Goal: Task Accomplishment & Management: Manage account settings

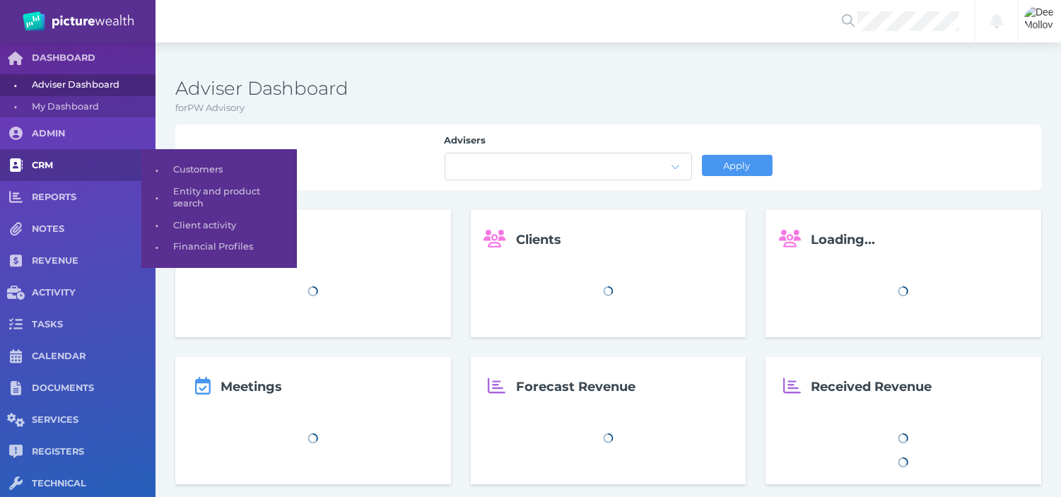
click at [55, 161] on span "CRM" at bounding box center [94, 166] width 124 height 12
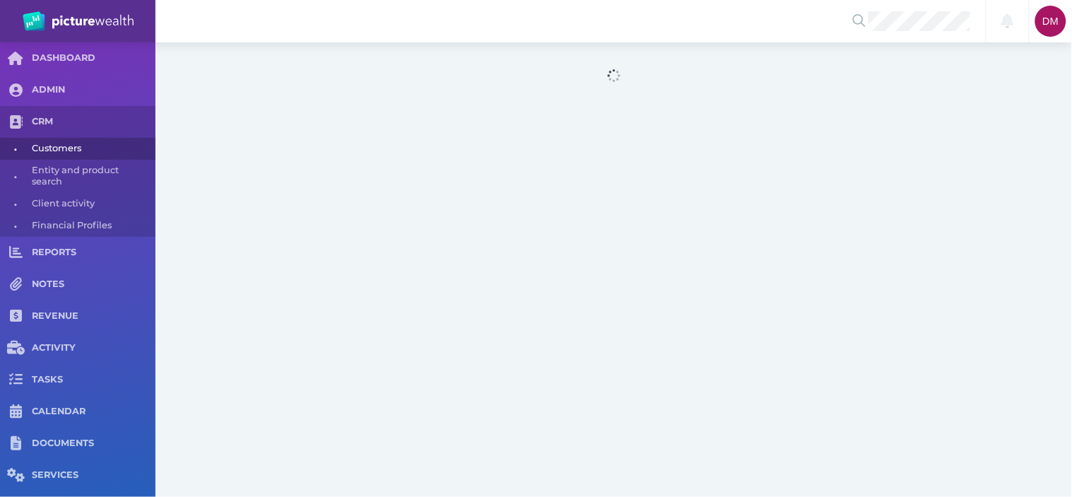
click at [482, 86] on div at bounding box center [613, 76] width 917 height 69
select select "25"
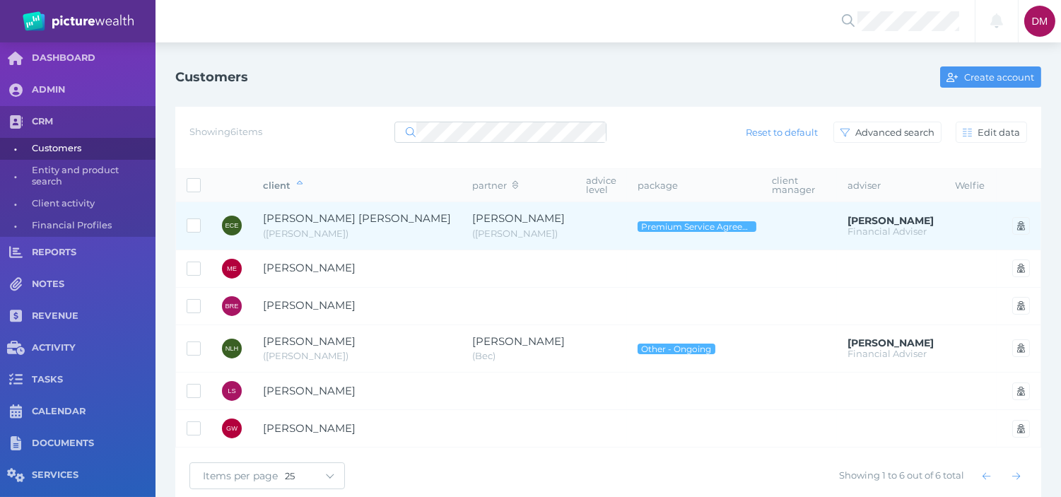
click at [314, 217] on span "[PERSON_NAME] [PERSON_NAME]" at bounding box center [357, 217] width 188 height 13
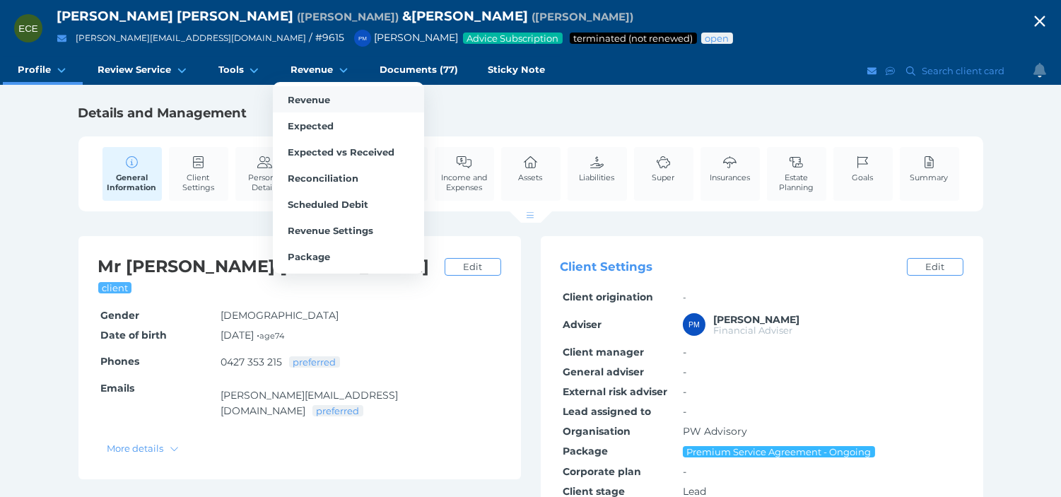
click at [307, 102] on span "Revenue" at bounding box center [309, 99] width 42 height 11
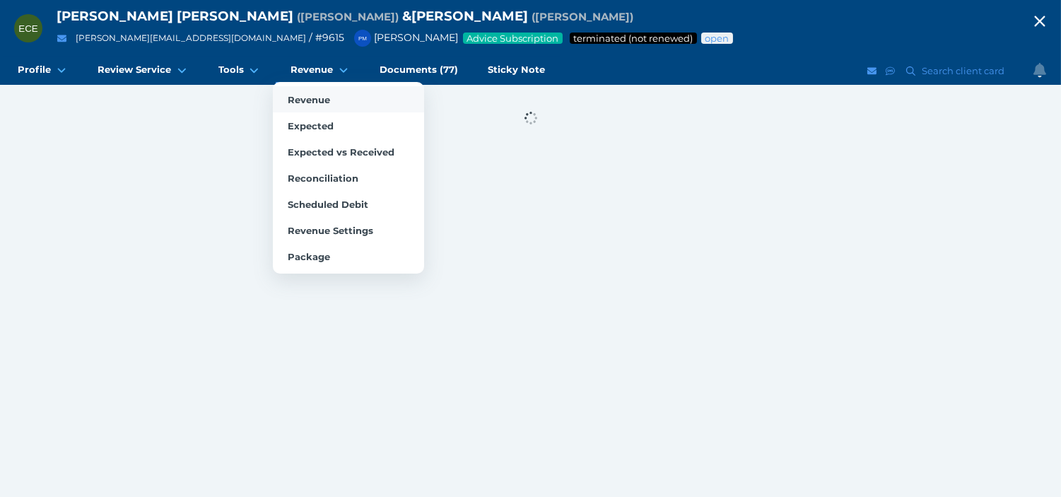
select select "25"
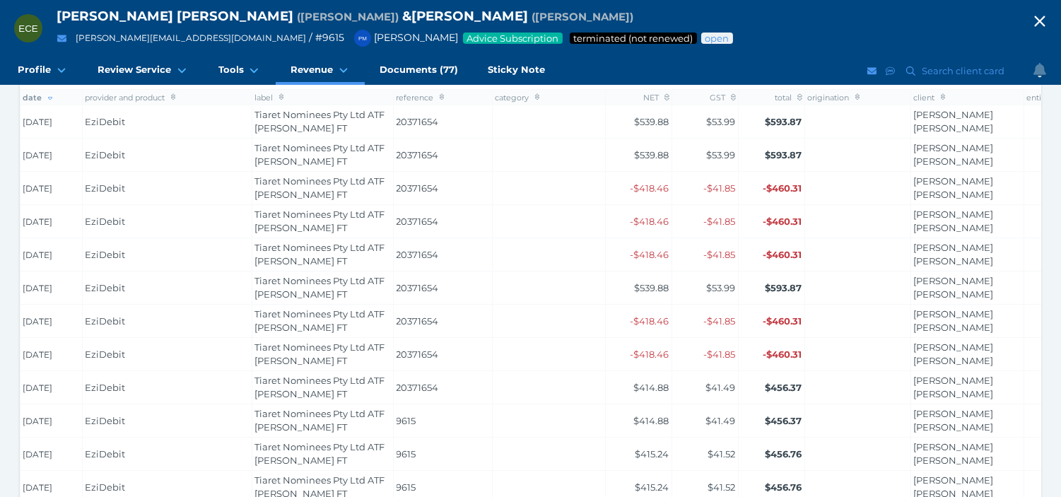
scroll to position [266, 0]
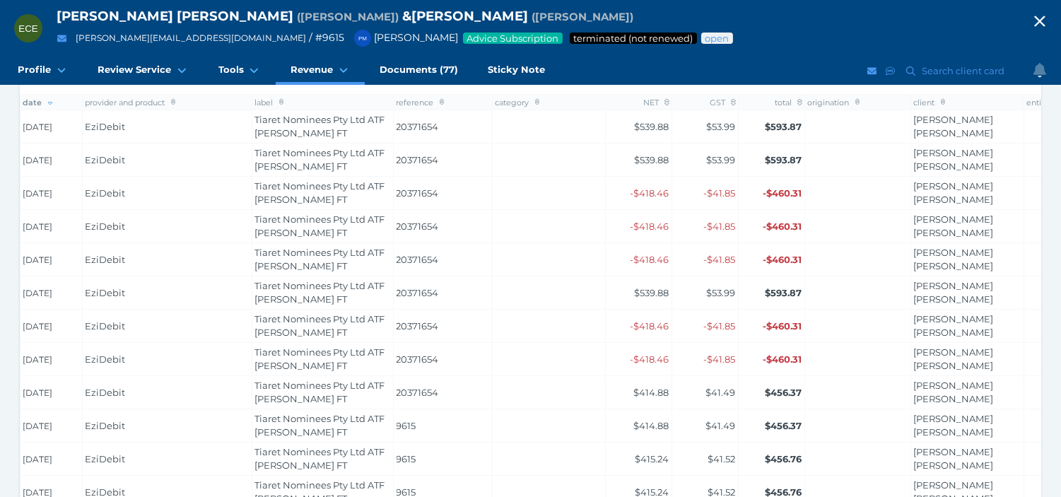
click at [1046, 18] on icon "button" at bounding box center [1039, 21] width 17 height 21
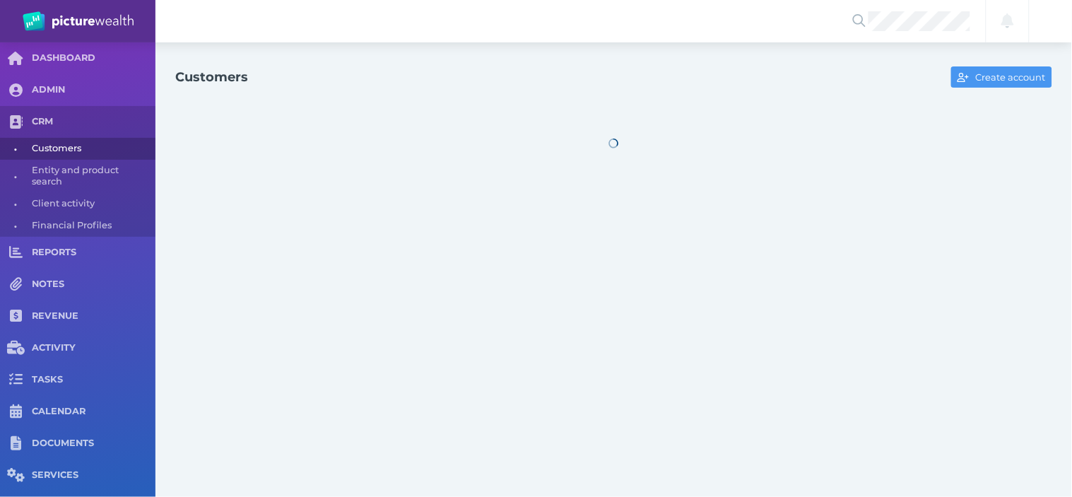
select select "25"
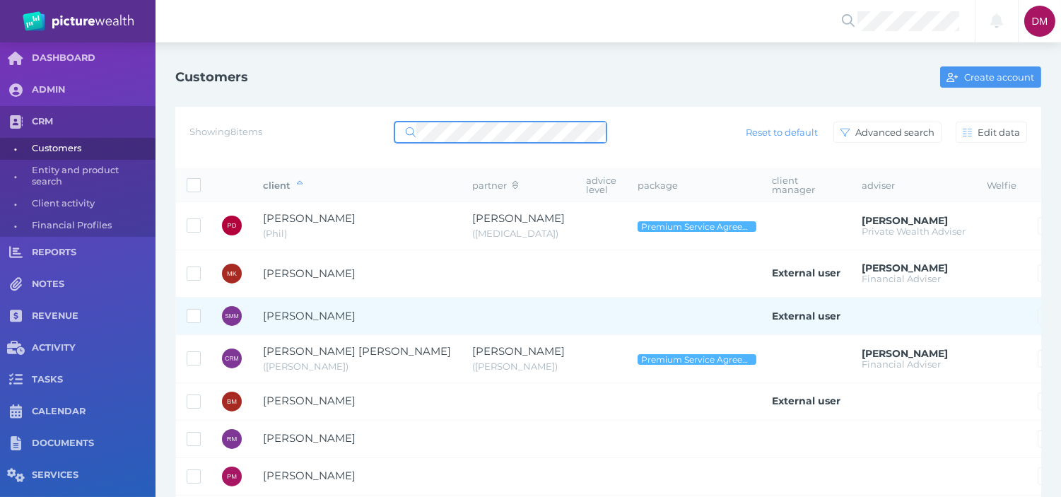
scroll to position [78, 0]
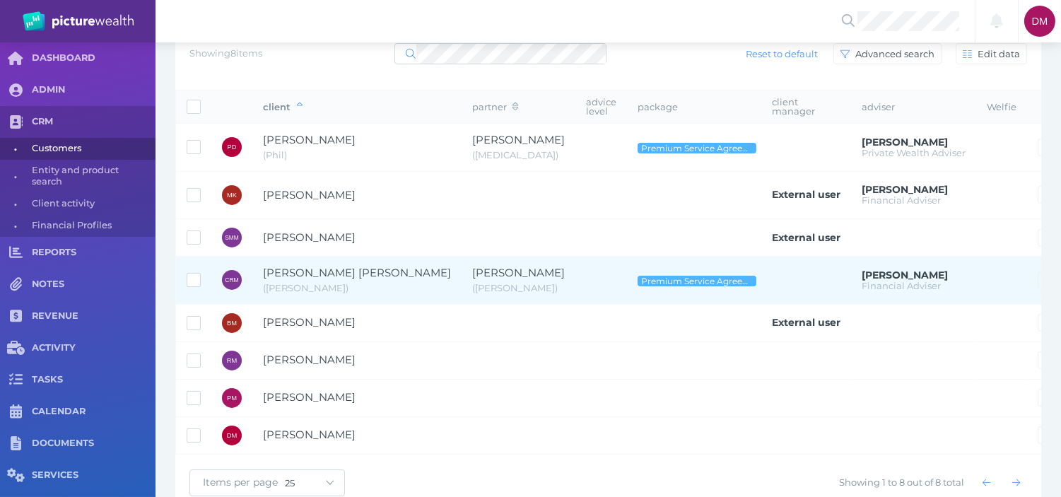
click at [341, 274] on span "[PERSON_NAME] [PERSON_NAME]" at bounding box center [357, 272] width 188 height 13
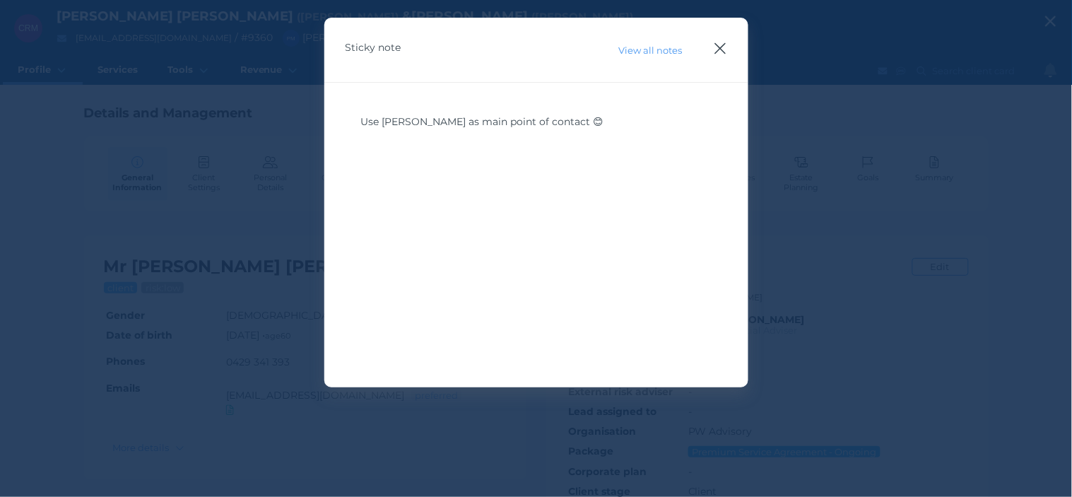
click at [716, 43] on icon "button" at bounding box center [720, 49] width 13 height 18
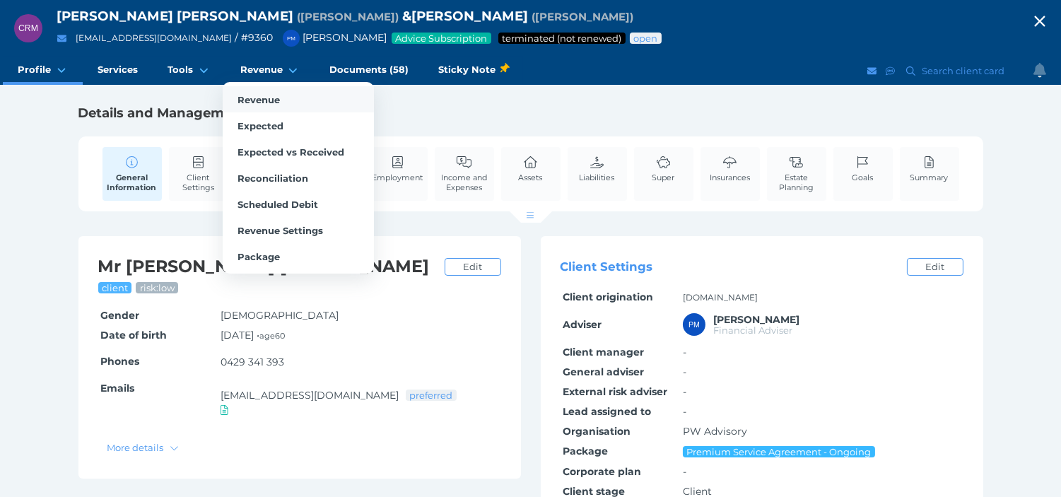
click at [269, 93] on link "Revenue" at bounding box center [298, 99] width 151 height 26
select select "25"
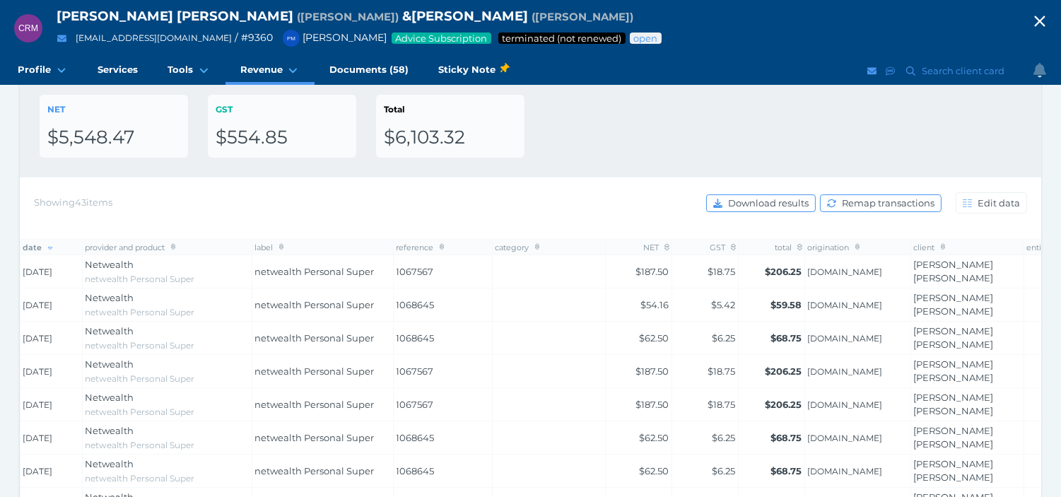
scroll to position [157, 0]
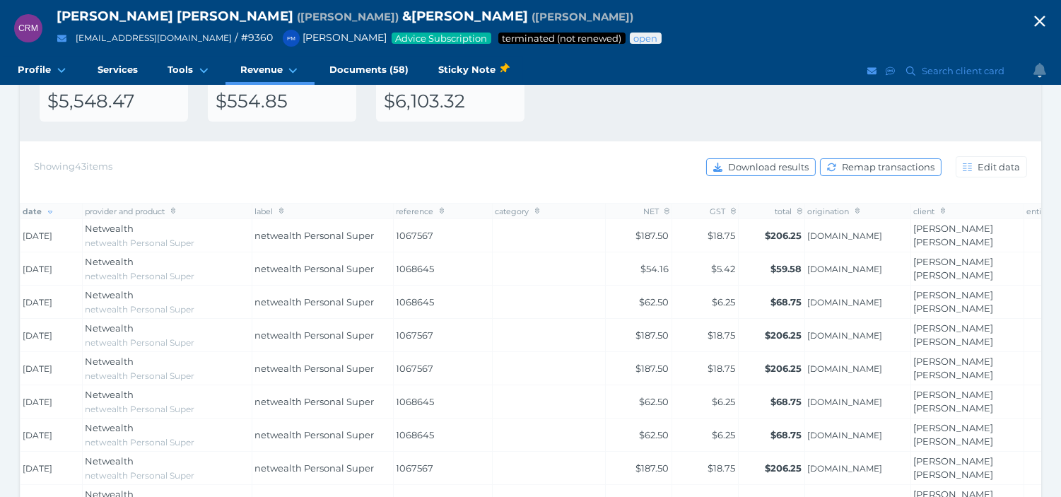
click at [1048, 18] on icon "button" at bounding box center [1039, 21] width 17 height 21
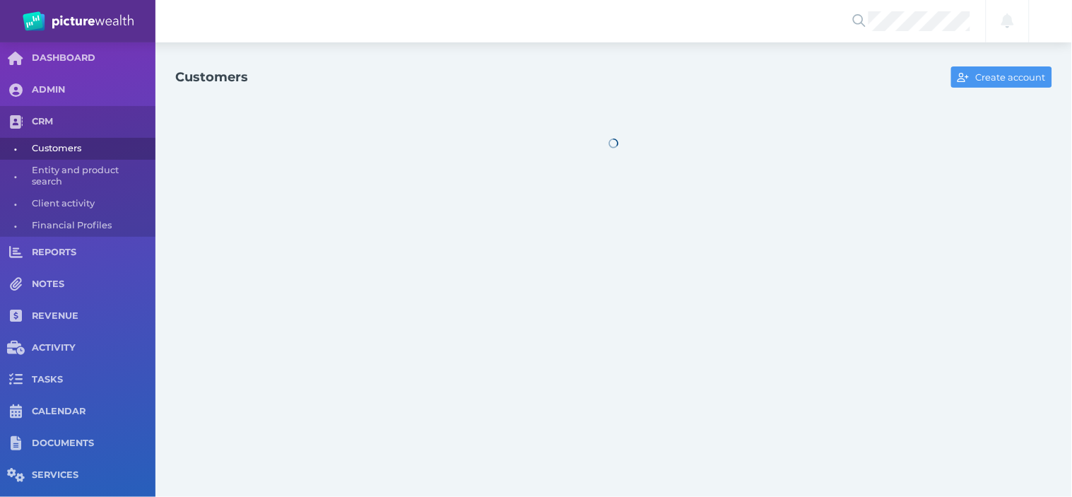
select select "25"
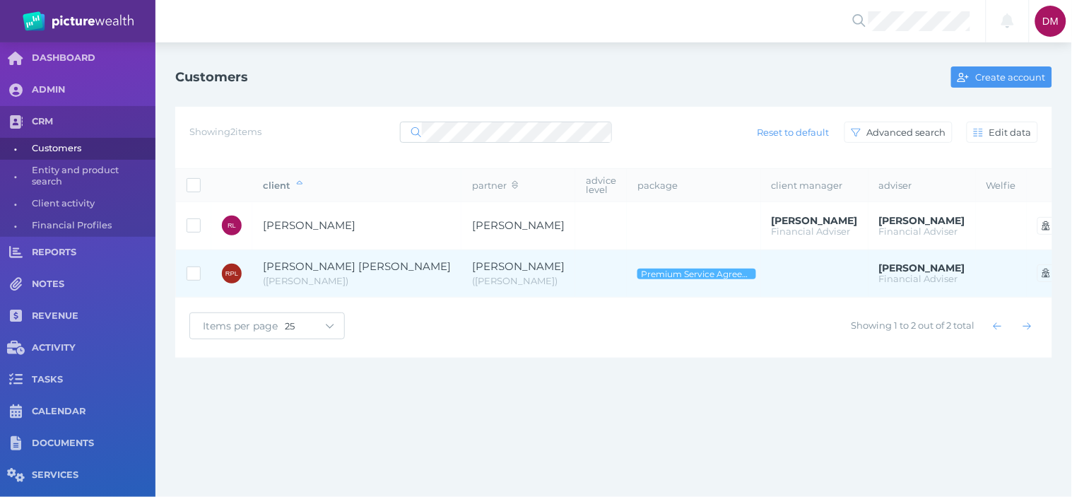
click at [274, 259] on span "[PERSON_NAME] [PERSON_NAME]" at bounding box center [357, 265] width 188 height 13
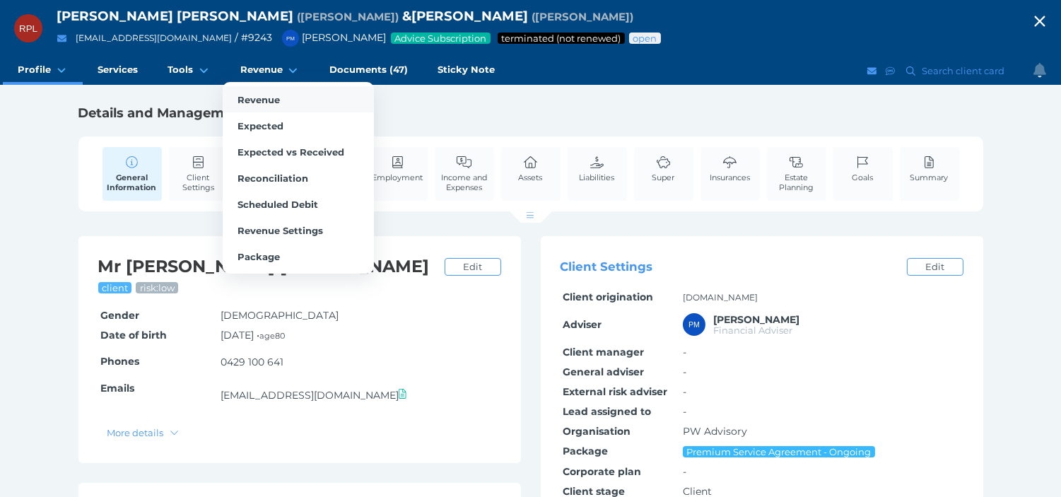
click at [255, 88] on link "Revenue" at bounding box center [298, 99] width 151 height 26
select select "25"
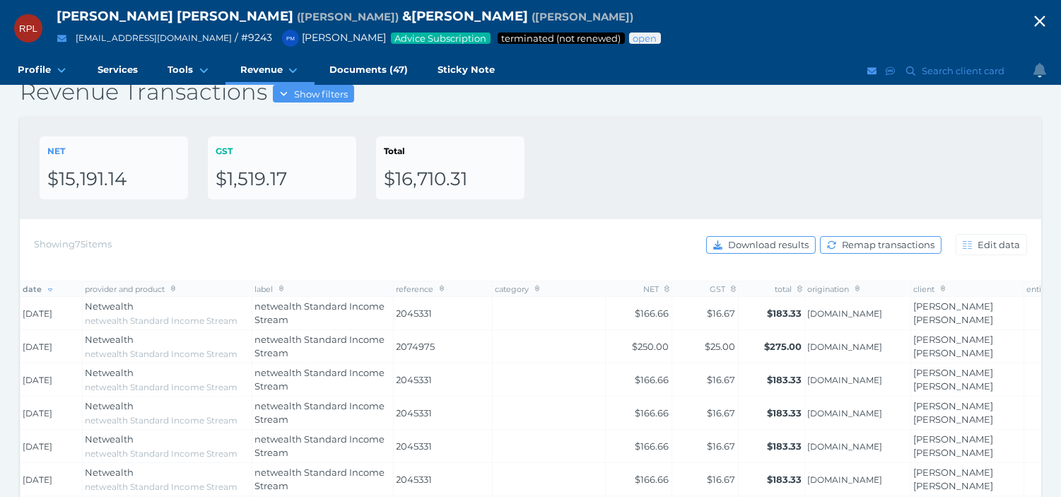
scroll to position [78, 0]
click at [1047, 13] on icon "button" at bounding box center [1039, 21] width 17 height 21
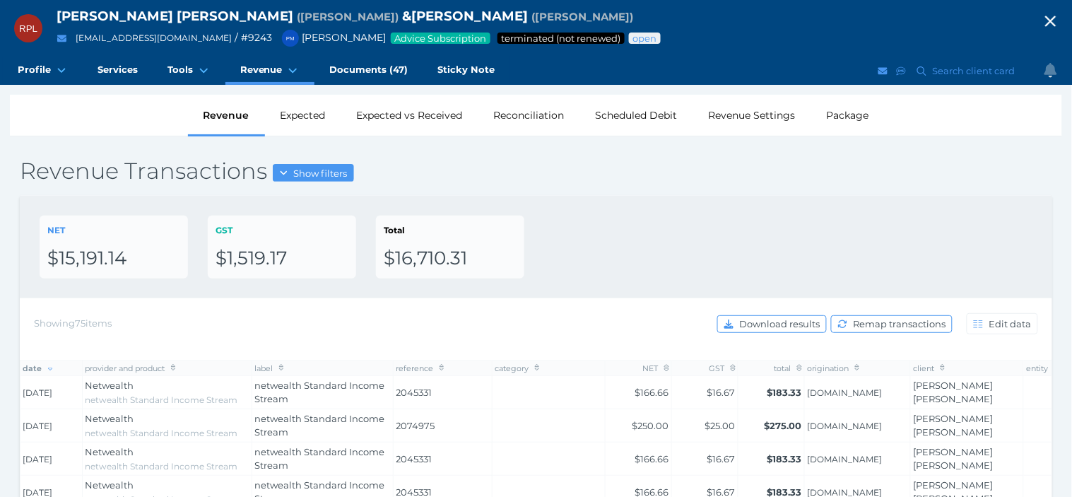
select select "25"
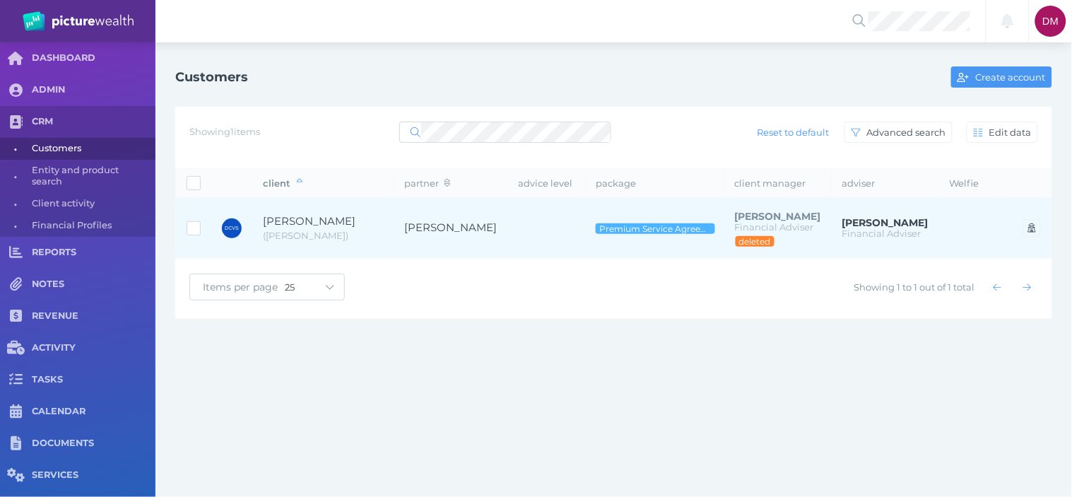
click at [339, 226] on span "[PERSON_NAME]" at bounding box center [309, 220] width 93 height 13
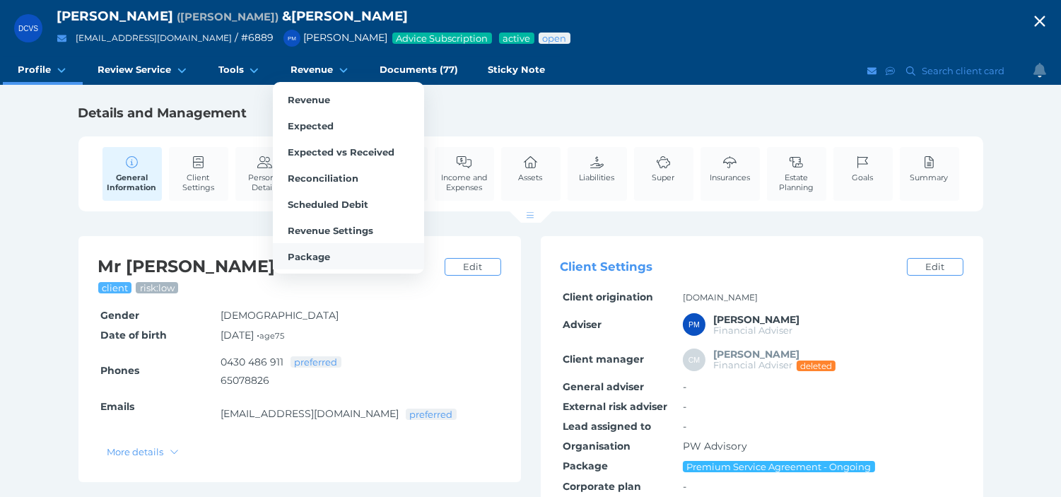
click at [307, 258] on span "Package" at bounding box center [309, 256] width 42 height 11
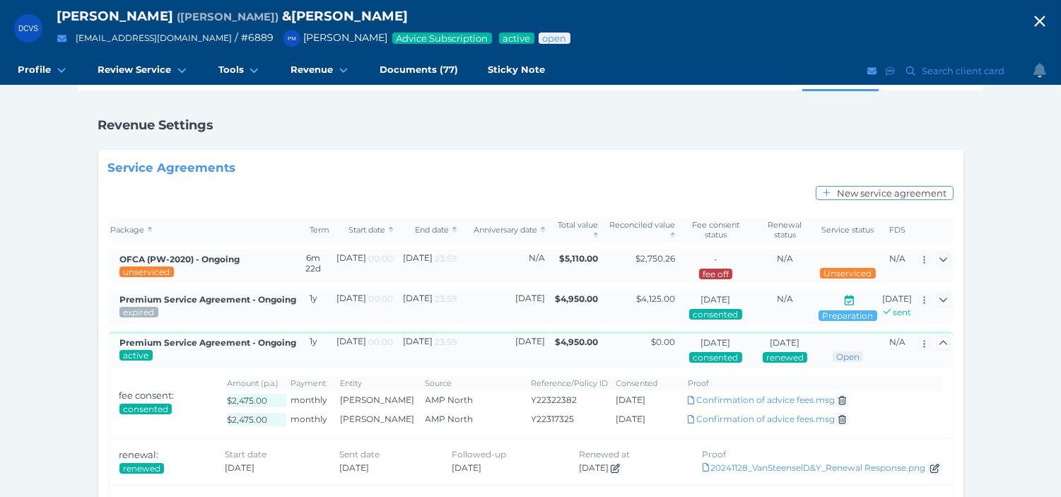
scroll to position [157, 0]
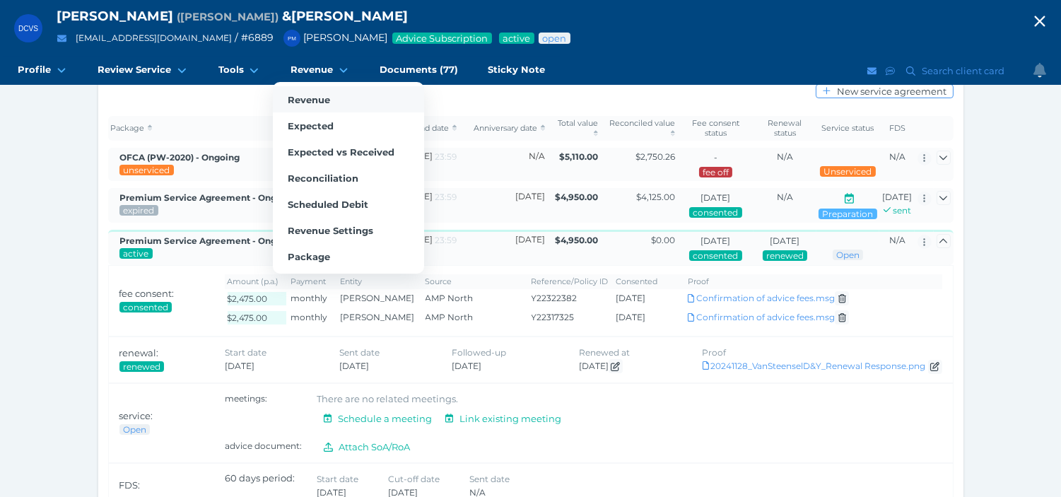
click at [304, 95] on span "Revenue" at bounding box center [309, 99] width 42 height 11
select select "25"
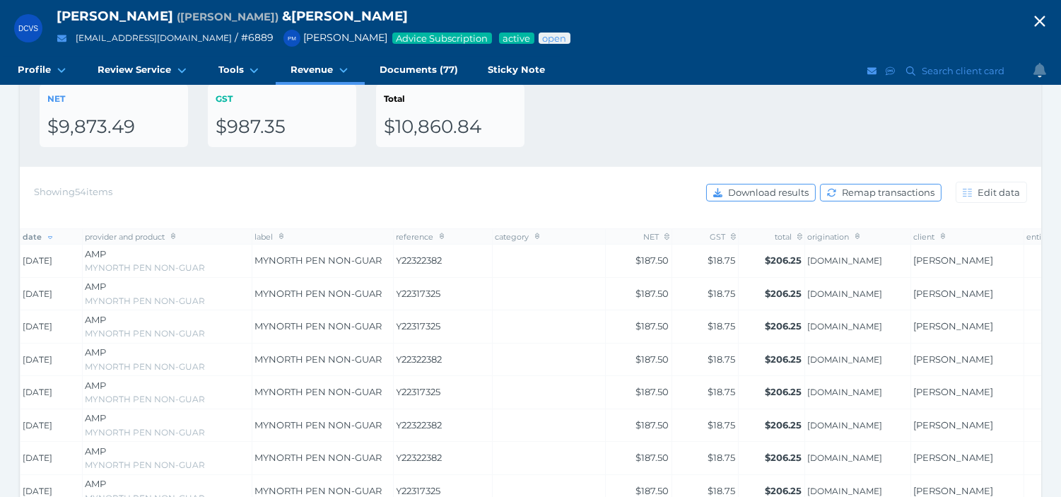
scroll to position [157, 0]
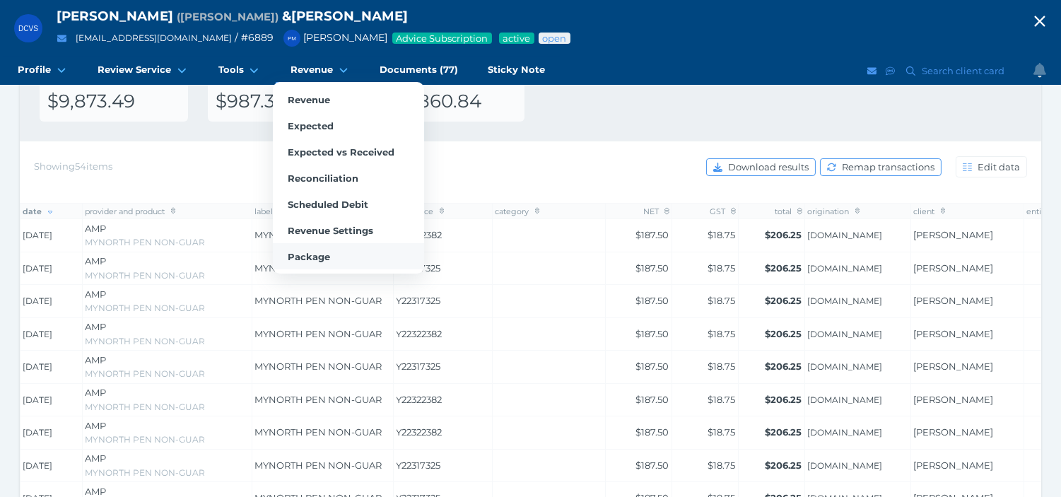
click at [319, 251] on span "Package" at bounding box center [309, 256] width 42 height 11
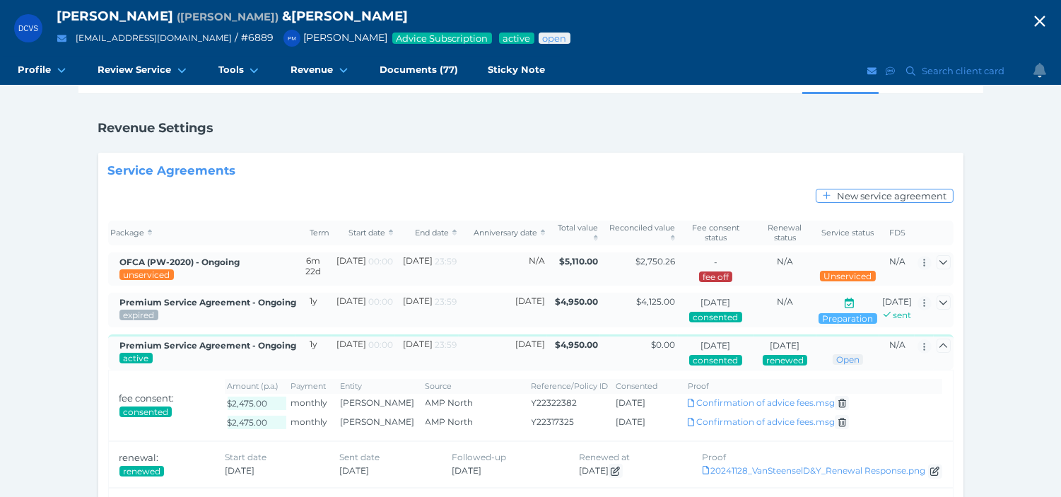
scroll to position [131, 0]
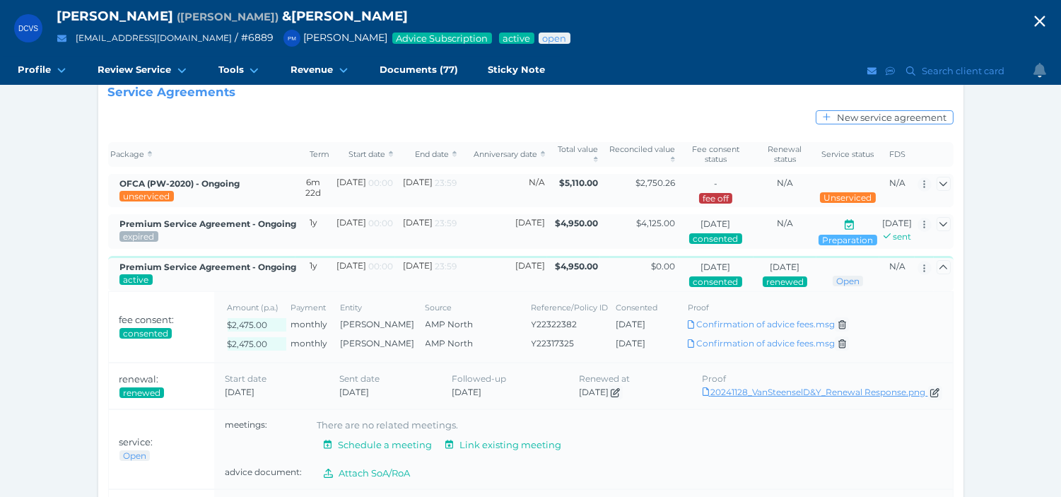
click at [776, 397] on link "Download 20241128_VanSteenselD&Y_Renewal Response.png" at bounding box center [822, 392] width 240 height 11
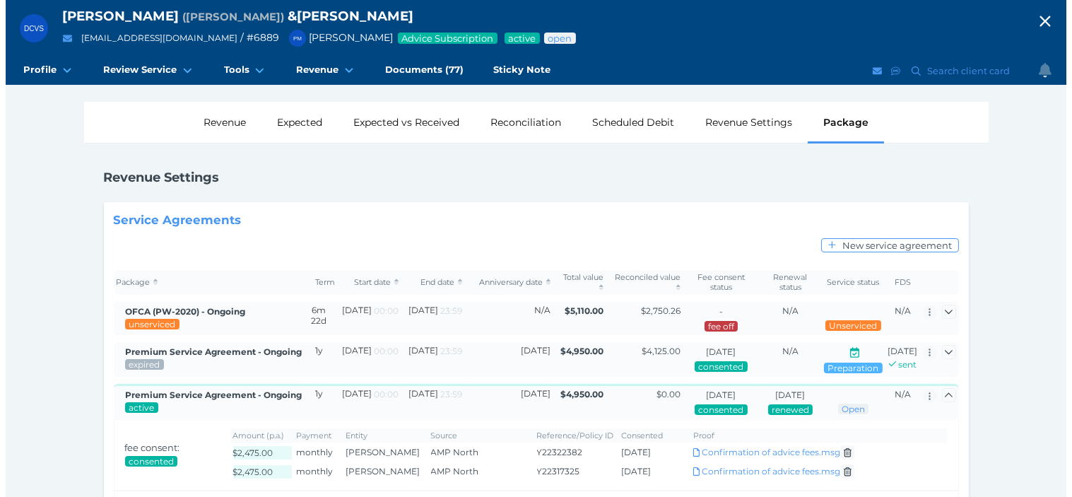
scroll to position [0, 0]
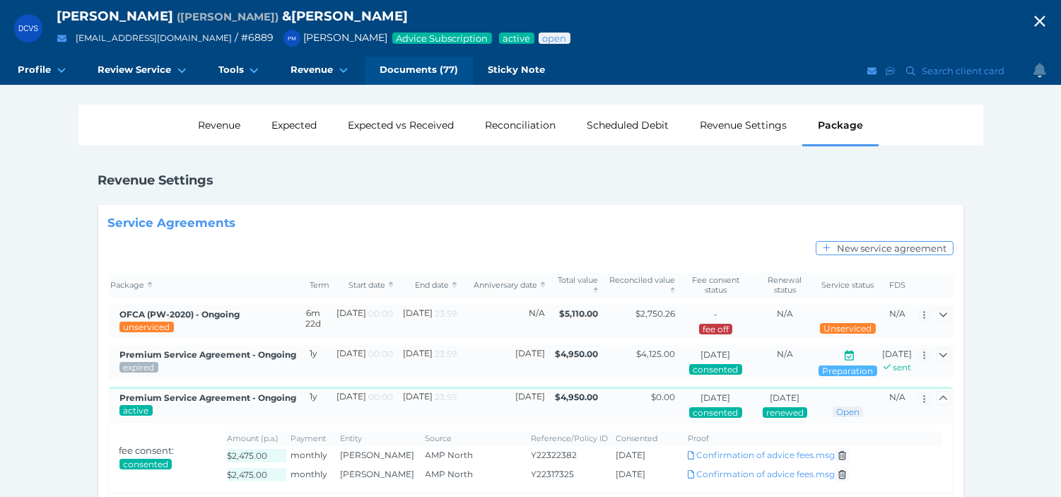
click at [412, 64] on span "Documents (77)" at bounding box center [418, 70] width 78 height 12
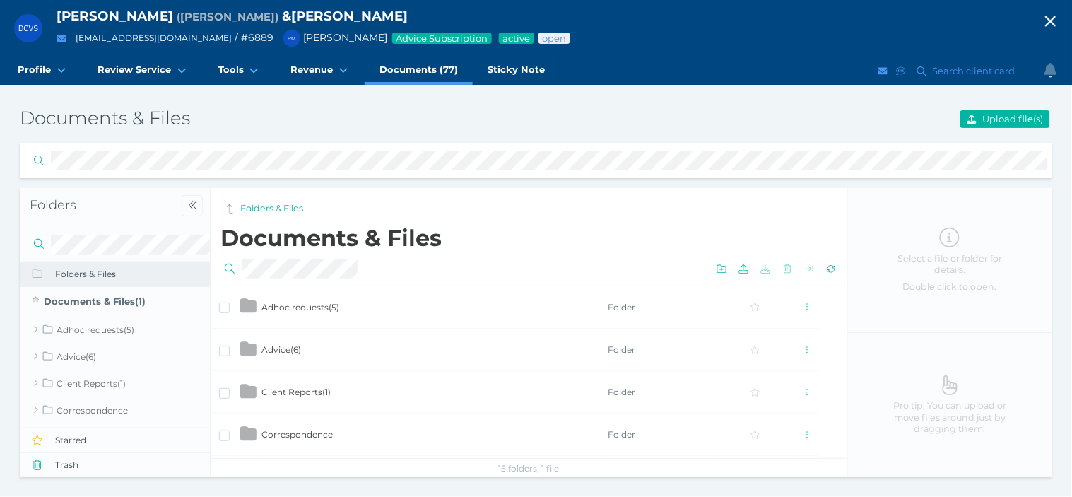
click at [302, 350] on td "Advice ( 6 )" at bounding box center [434, 350] width 346 height 42
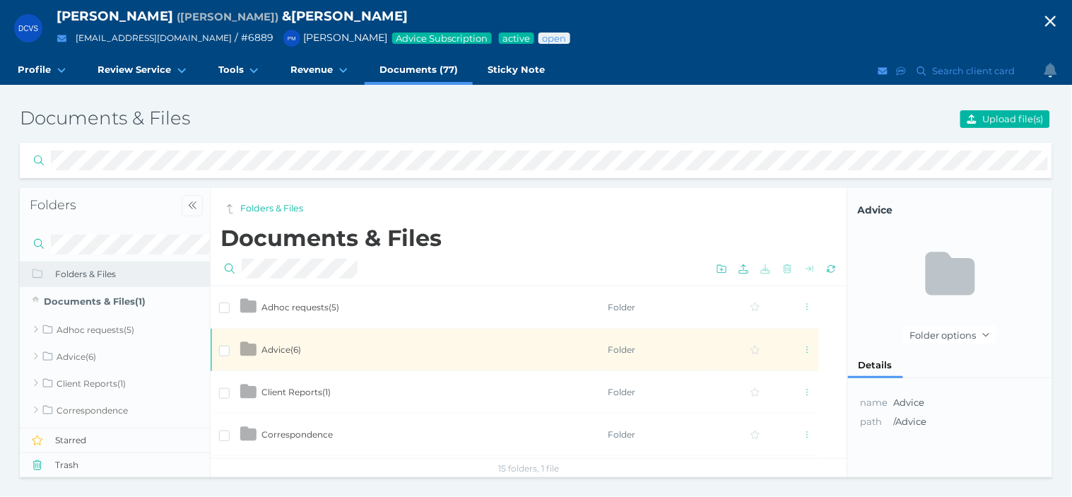
click at [302, 350] on td "Advice ( 6 )" at bounding box center [434, 350] width 346 height 42
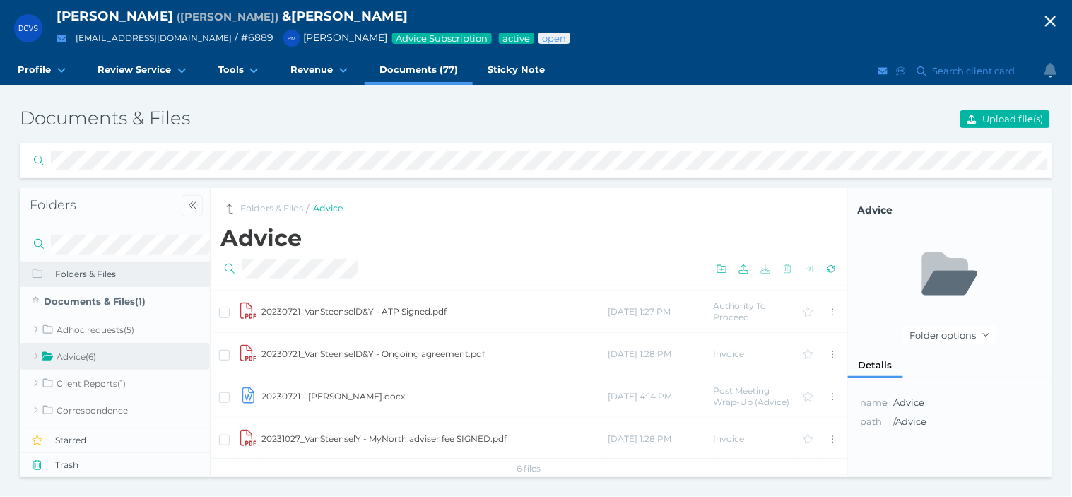
scroll to position [83, 0]
click at [252, 204] on link "Folders & Files" at bounding box center [271, 208] width 63 height 13
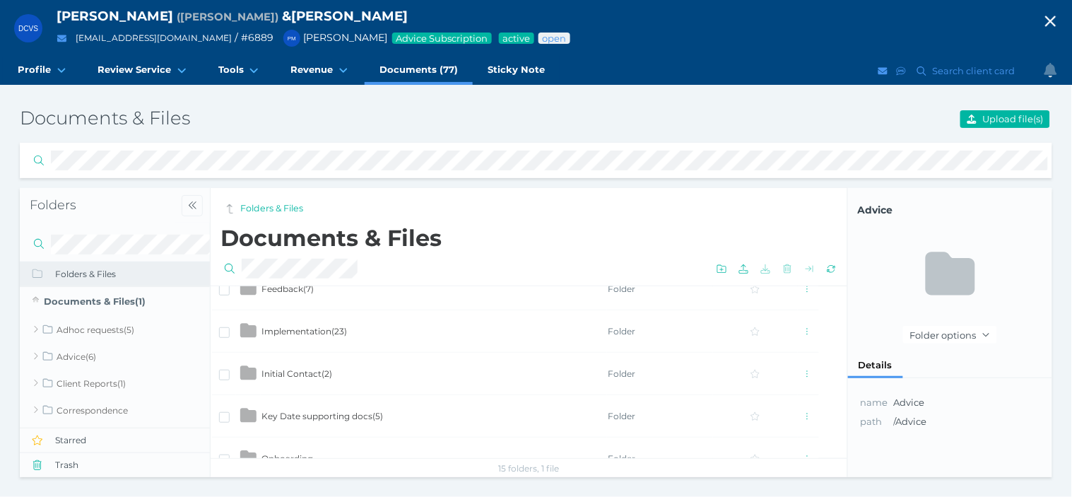
scroll to position [319, 0]
click at [323, 322] on span "Implementation ( 23 )" at bounding box center [304, 327] width 86 height 11
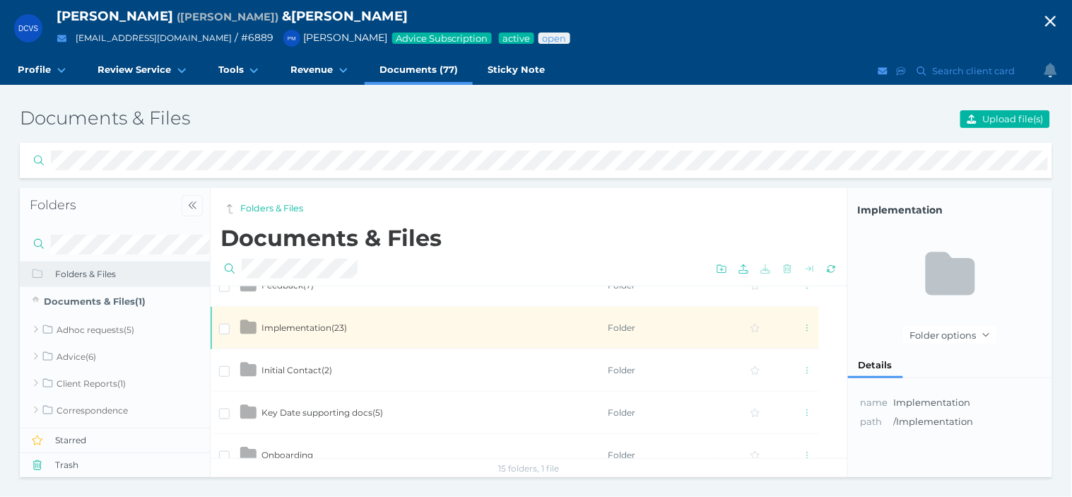
click at [323, 322] on span "Implementation ( 23 )" at bounding box center [304, 327] width 86 height 11
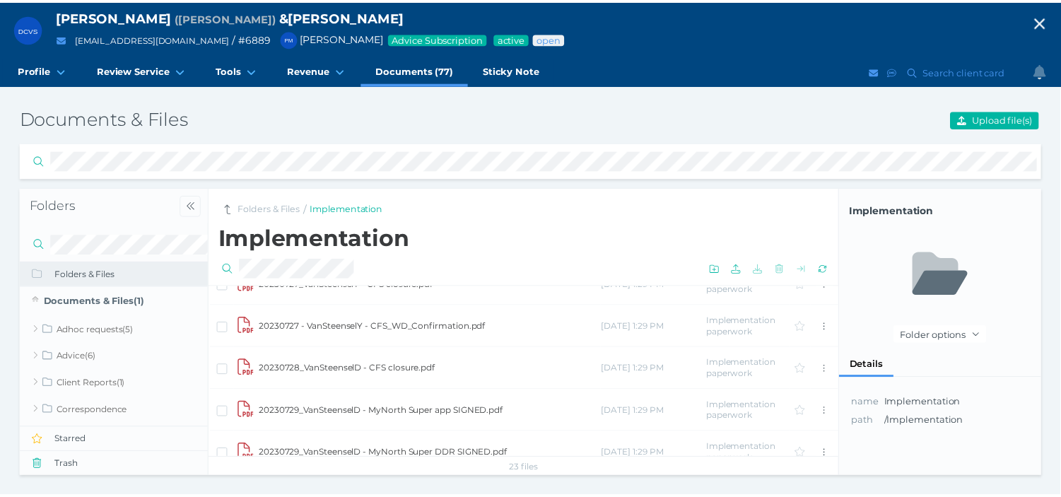
scroll to position [314, 0]
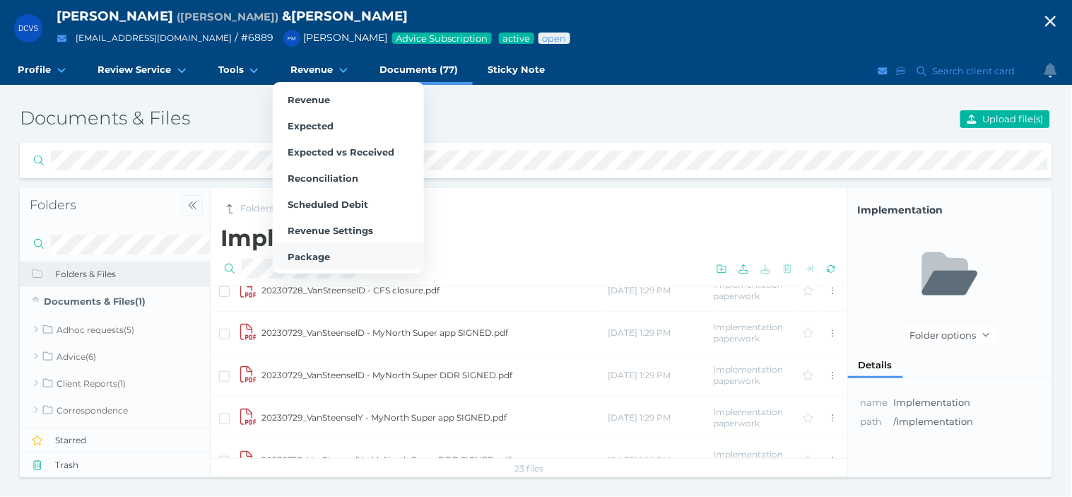
click at [300, 252] on span "Package" at bounding box center [309, 256] width 42 height 11
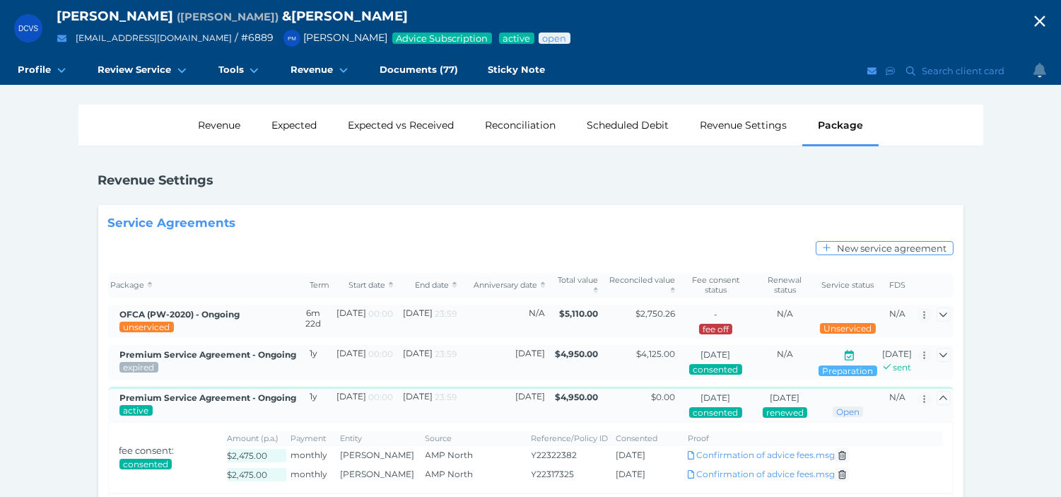
scroll to position [78, 0]
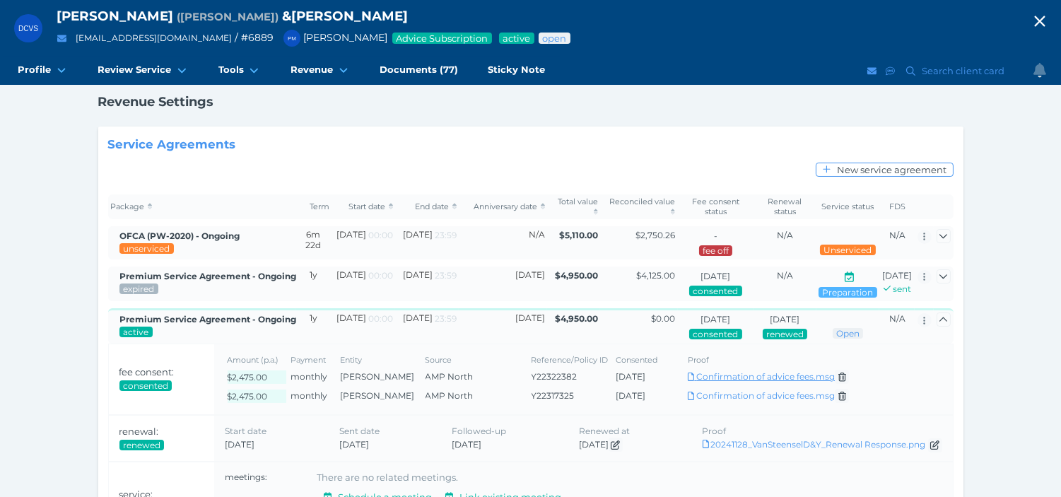
click at [793, 382] on link "Download Confirmation of advice fees.msg" at bounding box center [761, 376] width 147 height 11
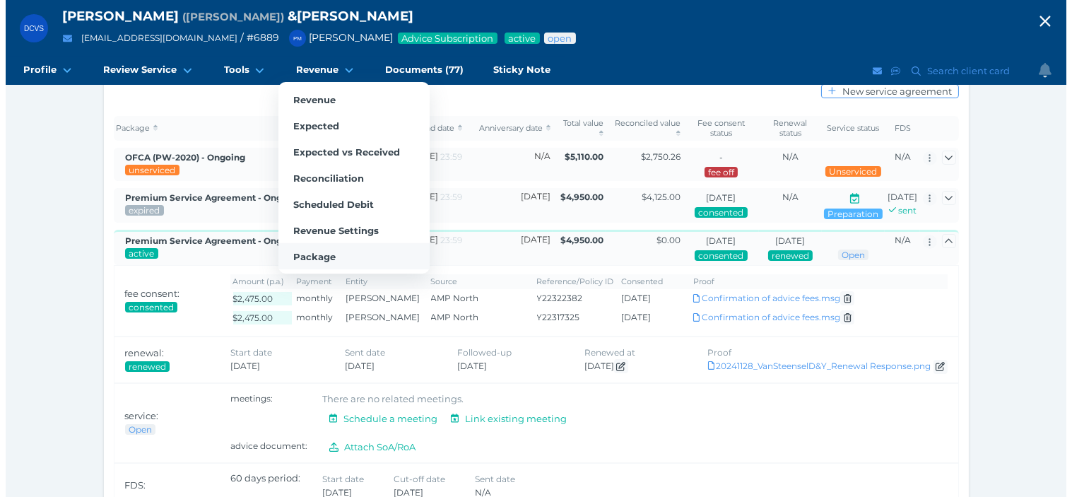
scroll to position [0, 0]
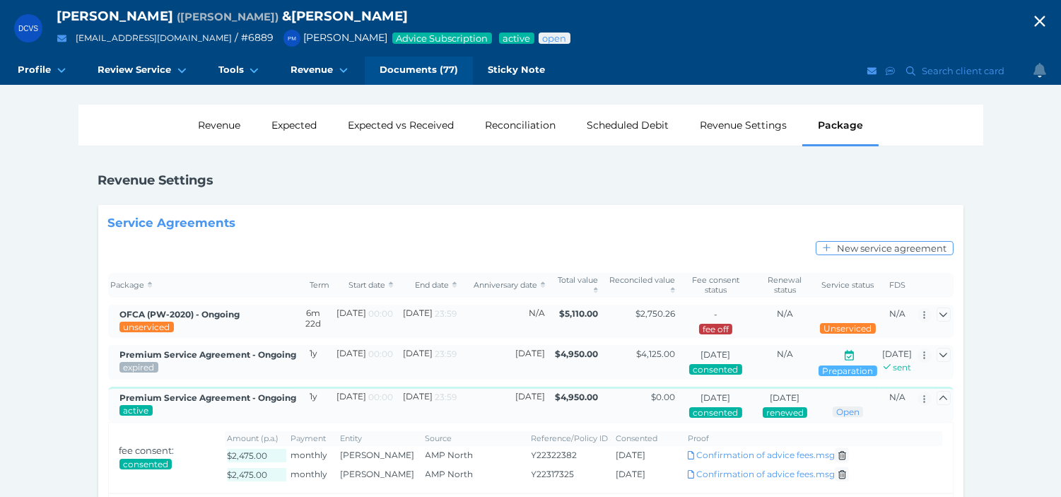
click at [418, 64] on span "Documents (77)" at bounding box center [418, 70] width 78 height 12
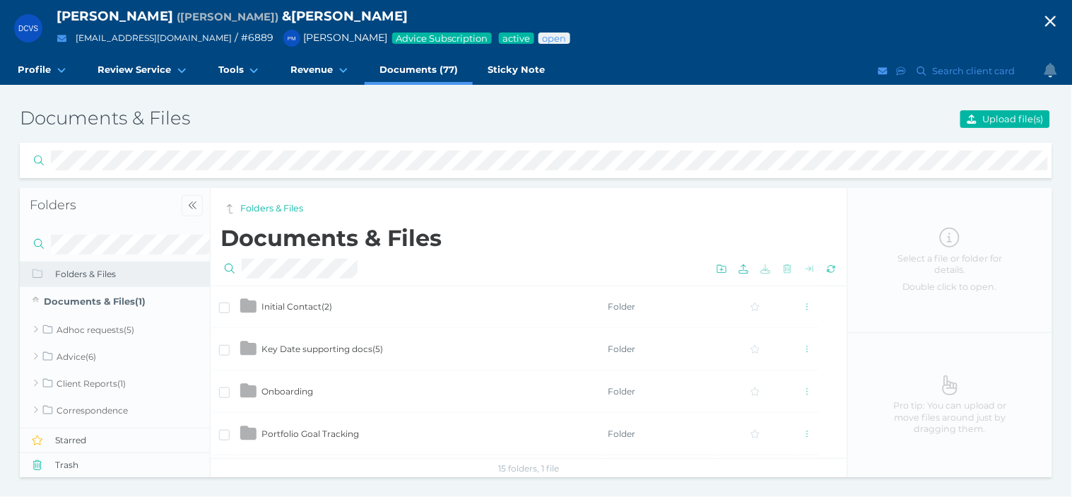
scroll to position [392, 0]
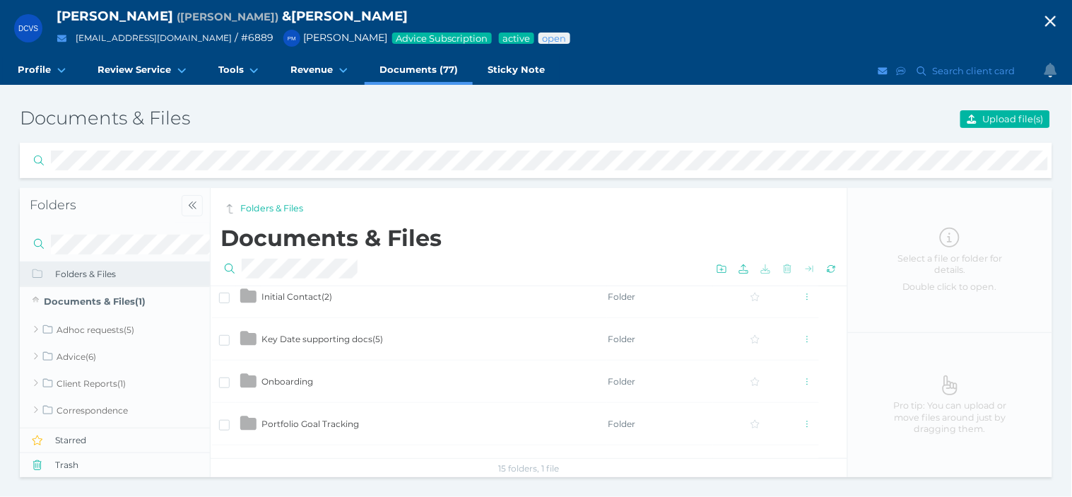
click at [360, 337] on span "Key Date supporting docs ( 5 )" at bounding box center [322, 339] width 122 height 11
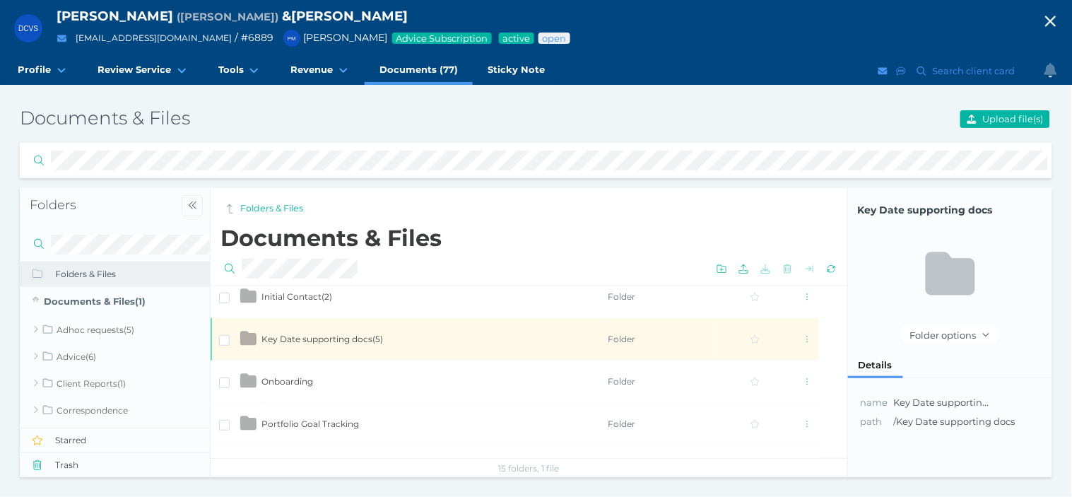
click at [360, 337] on span "Key Date supporting docs ( 5 )" at bounding box center [322, 339] width 122 height 11
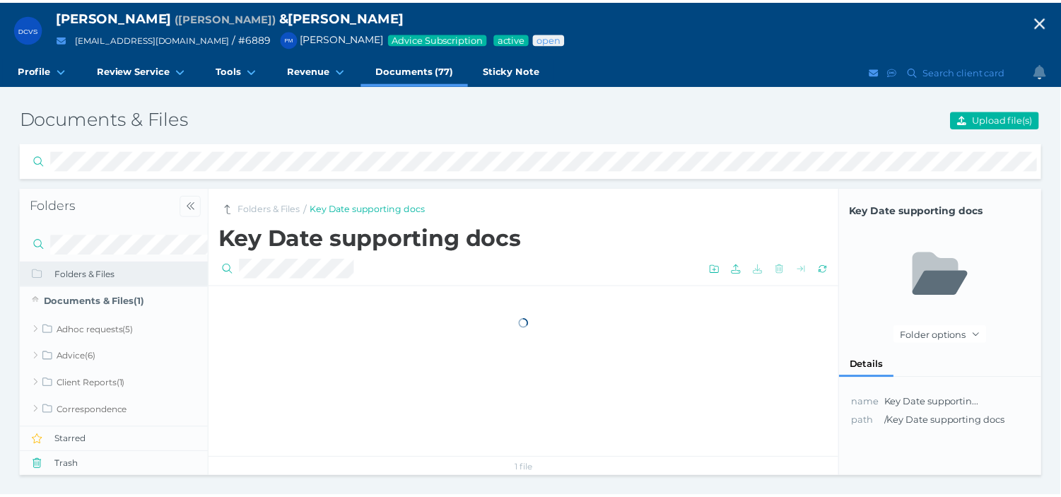
scroll to position [0, 0]
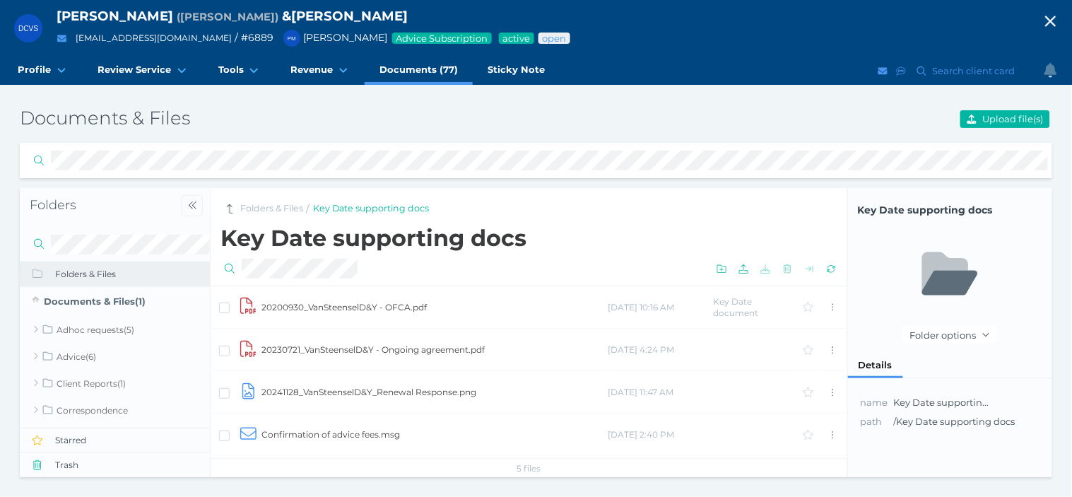
click at [336, 341] on td "20230721_VanSteenselD&Y - Ongoing agreement.pdf" at bounding box center [434, 350] width 346 height 42
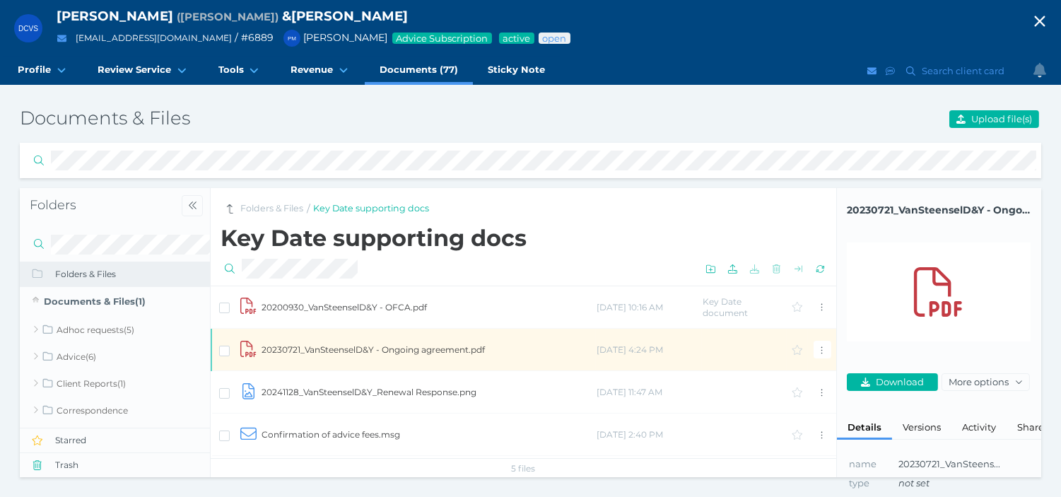
click at [336, 341] on td "20230721_VanSteenselD&Y - Ongoing agreement.pdf" at bounding box center [428, 350] width 335 height 42
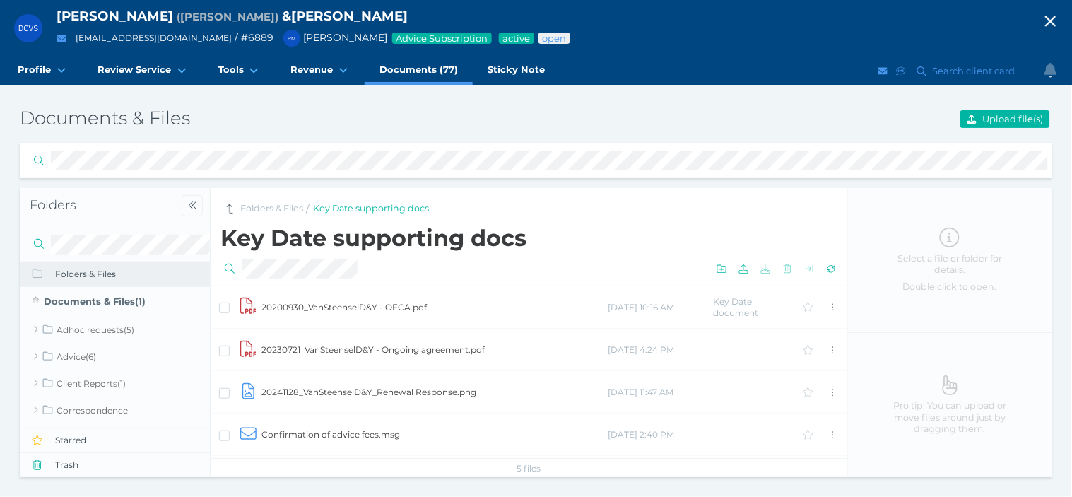
click at [1051, 22] on icon "button" at bounding box center [1050, 21] width 11 height 11
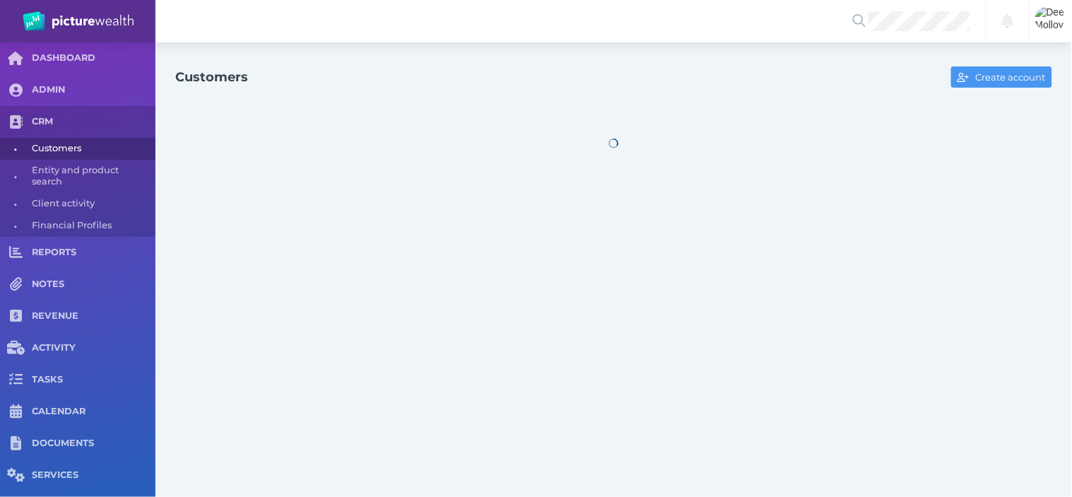
select select "25"
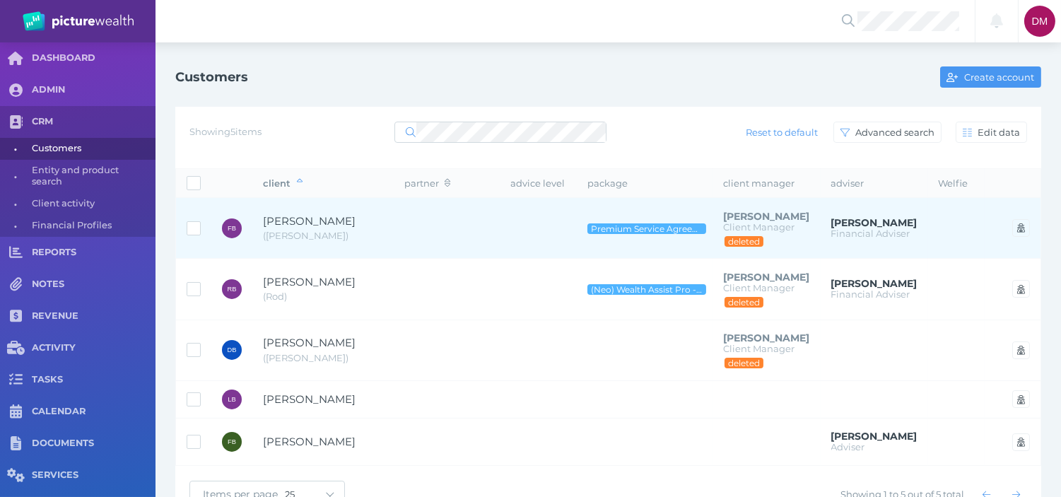
click at [312, 224] on span "[PERSON_NAME]" at bounding box center [309, 220] width 93 height 13
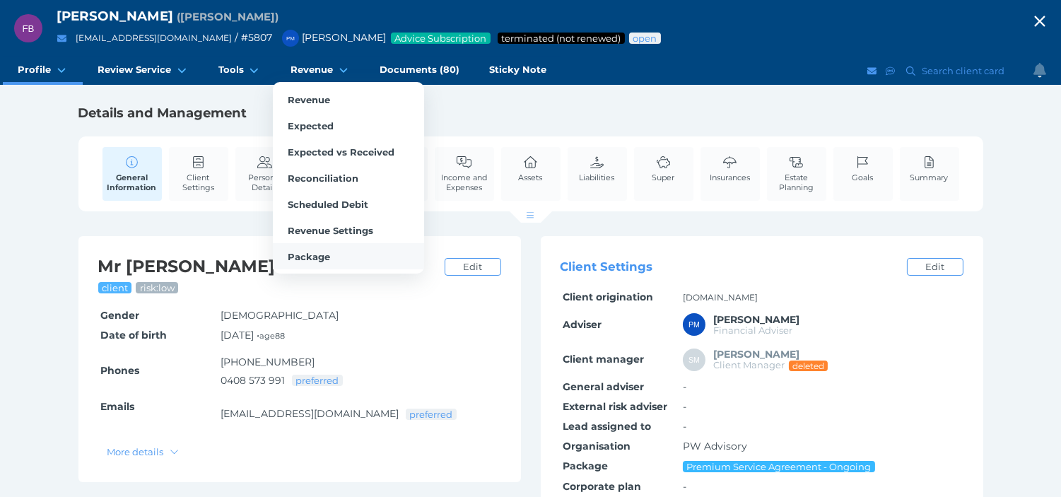
click at [345, 249] on link "Package" at bounding box center [348, 256] width 151 height 26
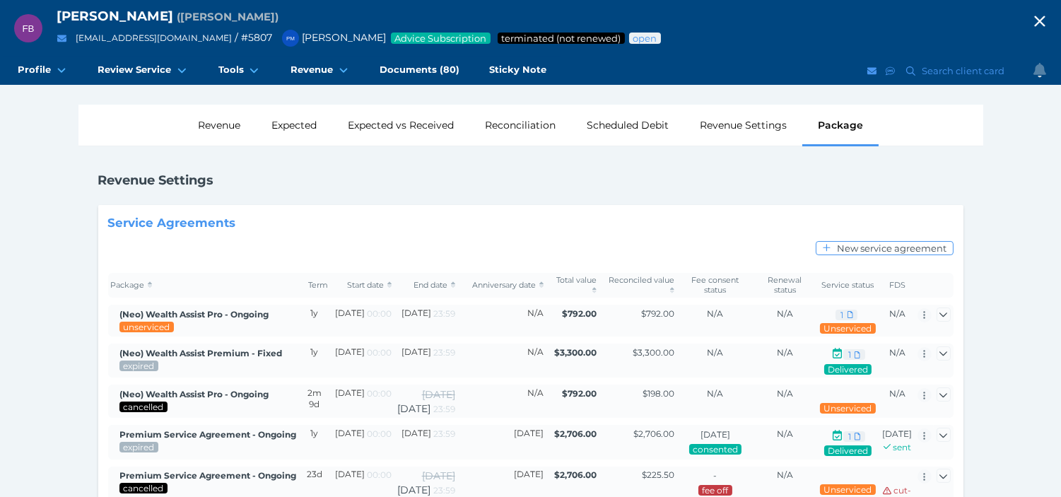
click at [1047, 21] on icon "button" at bounding box center [1039, 21] width 17 height 21
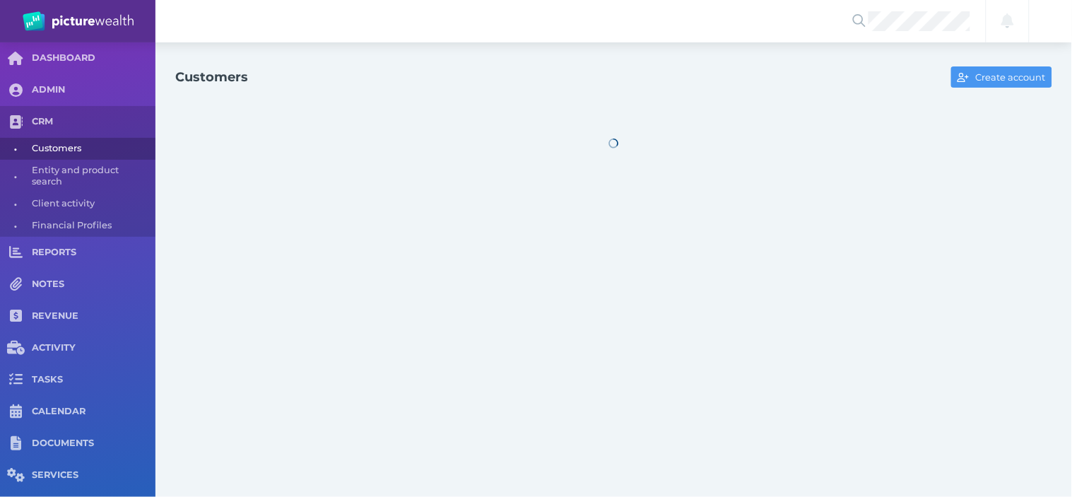
select select "25"
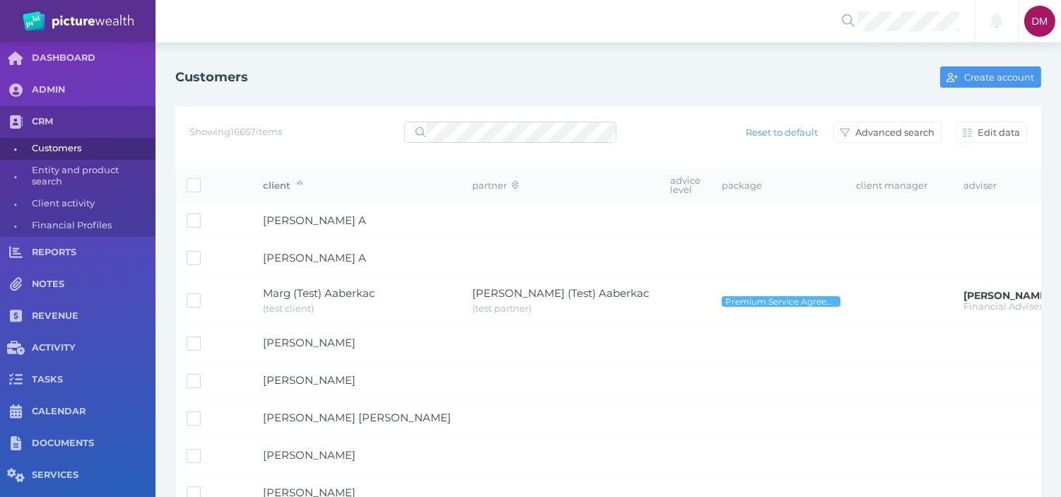
click at [562, 118] on div "Showing 16657 items Reset to default Advanced search Edit data" at bounding box center [607, 132] width 837 height 30
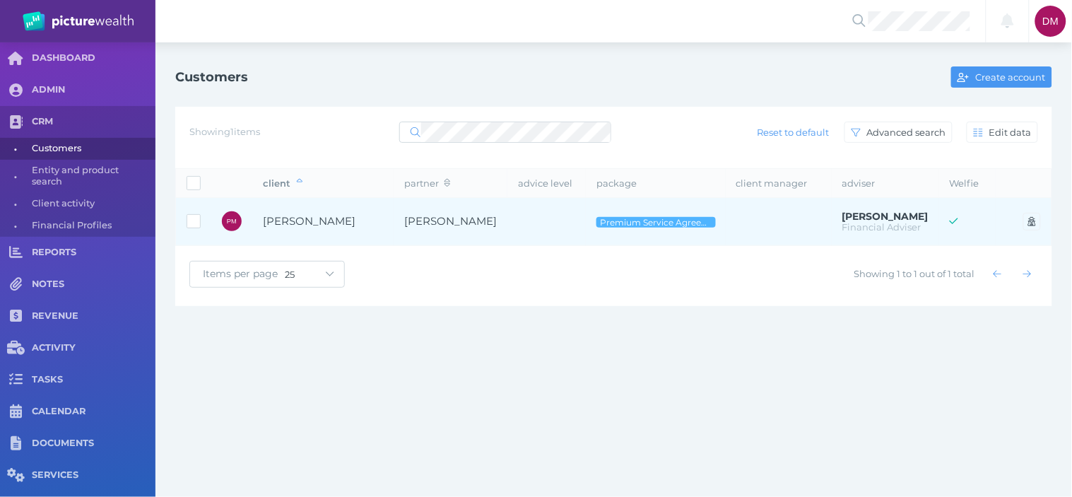
click at [285, 223] on span "[PERSON_NAME]" at bounding box center [309, 220] width 93 height 13
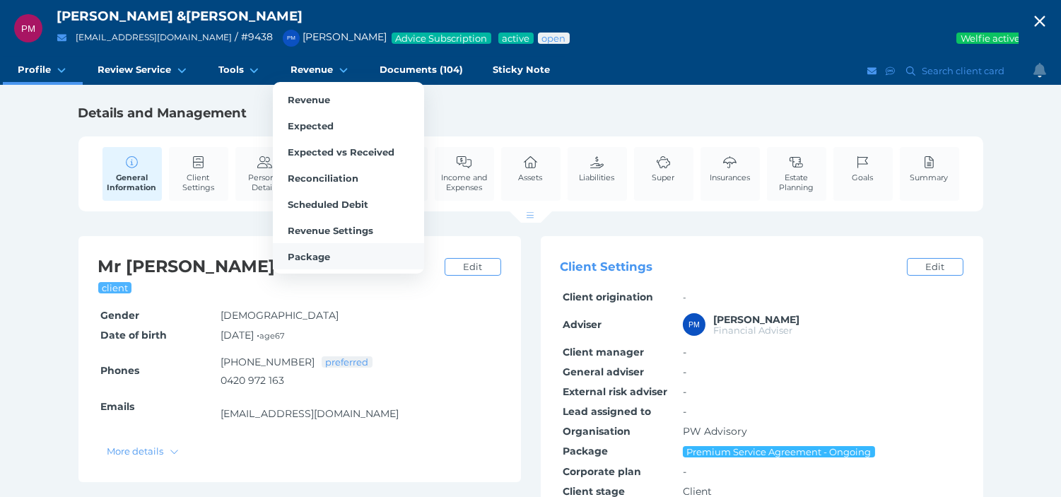
click at [299, 247] on link "Package" at bounding box center [348, 256] width 151 height 26
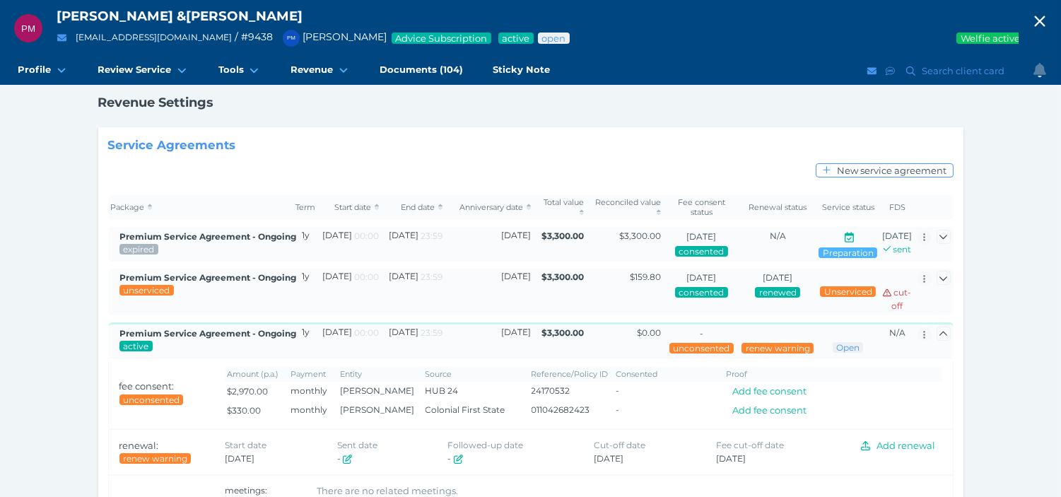
scroll to position [78, 0]
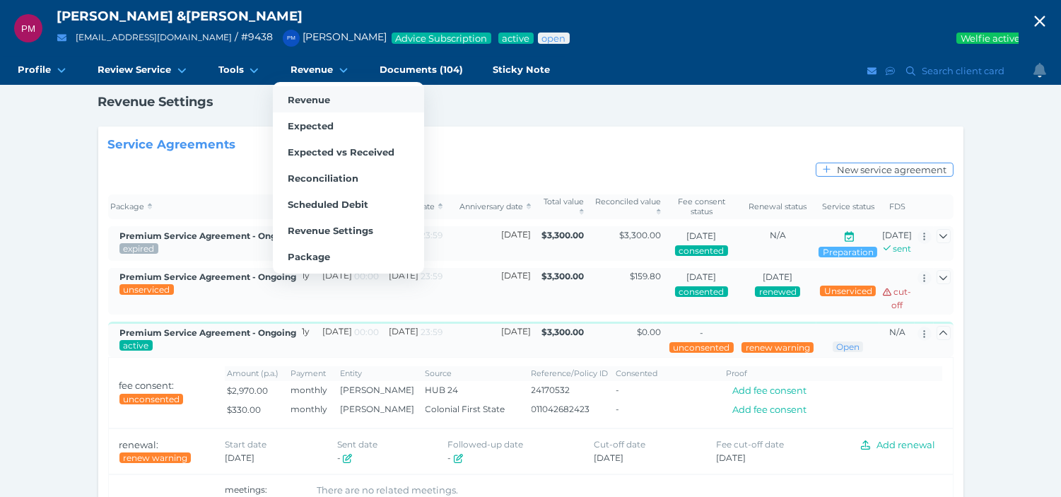
click at [300, 96] on span "Revenue" at bounding box center [309, 99] width 42 height 11
select select "25"
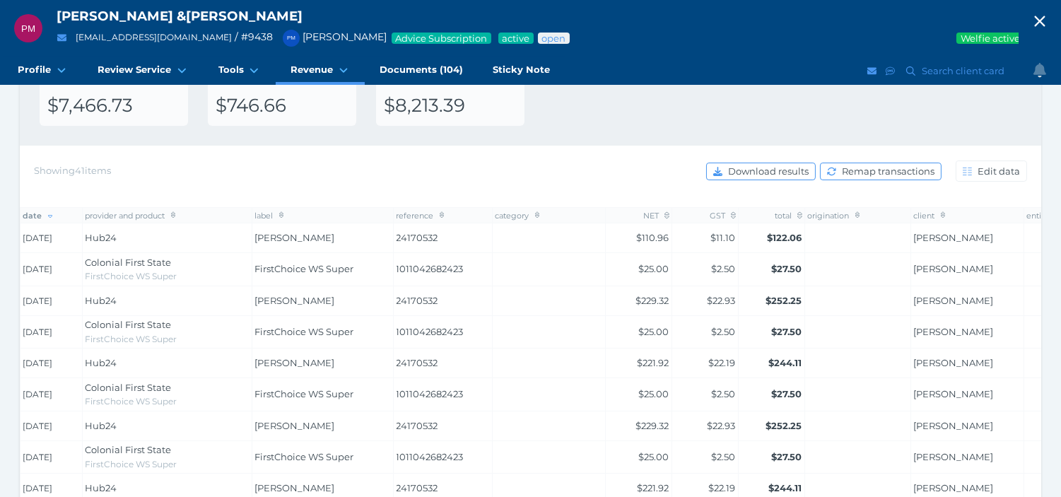
scroll to position [157, 0]
